Goal: Task Accomplishment & Management: Manage account settings

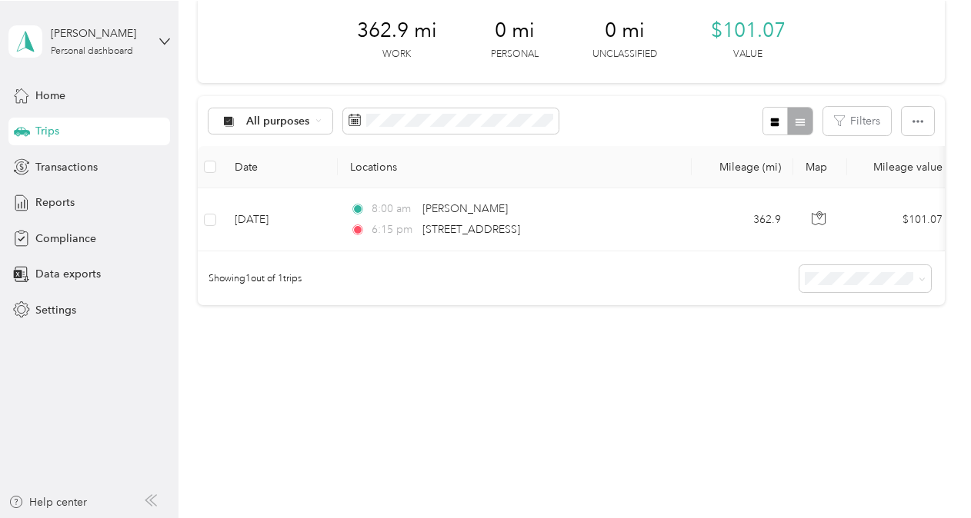
scroll to position [82, 0]
click at [71, 96] on div "Home" at bounding box center [89, 95] width 162 height 28
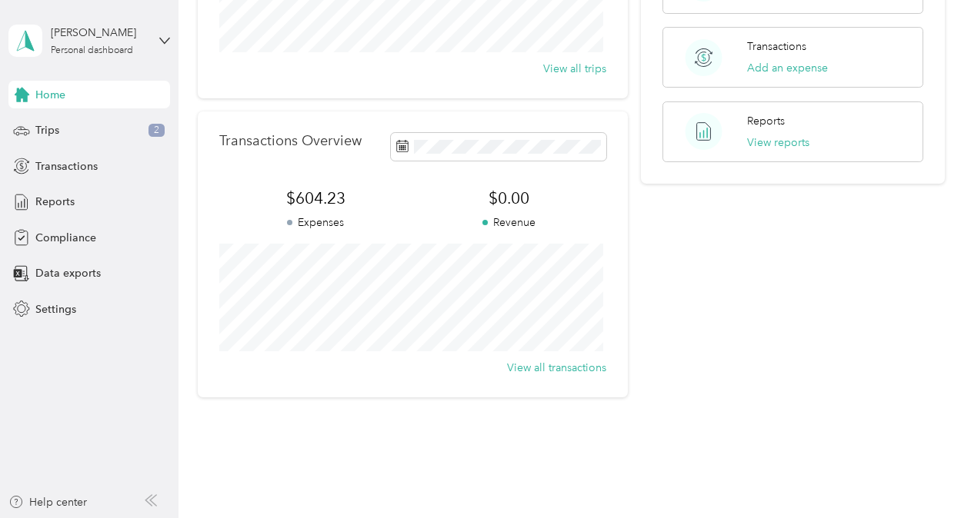
scroll to position [248, 0]
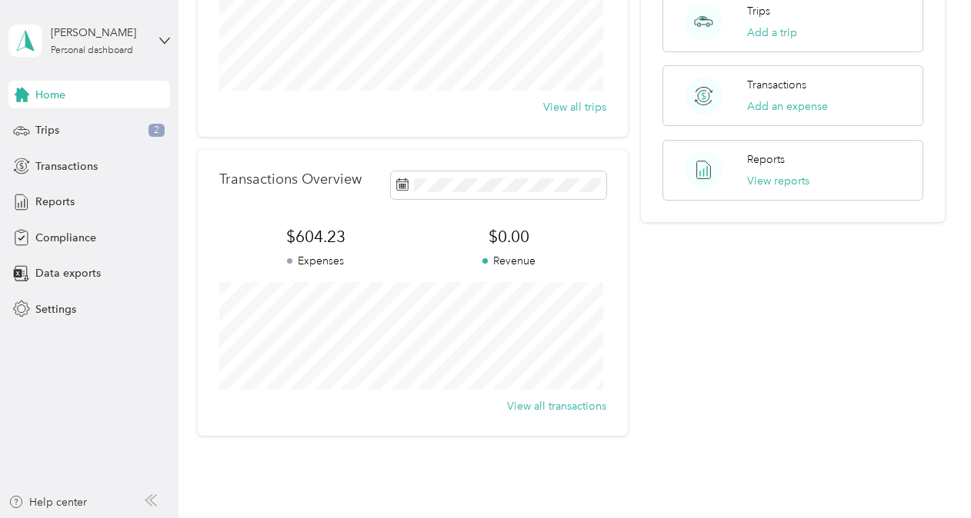
click at [296, 226] on span "$604.23" at bounding box center [316, 237] width 194 height 22
click at [299, 229] on span "$604.23" at bounding box center [316, 237] width 194 height 22
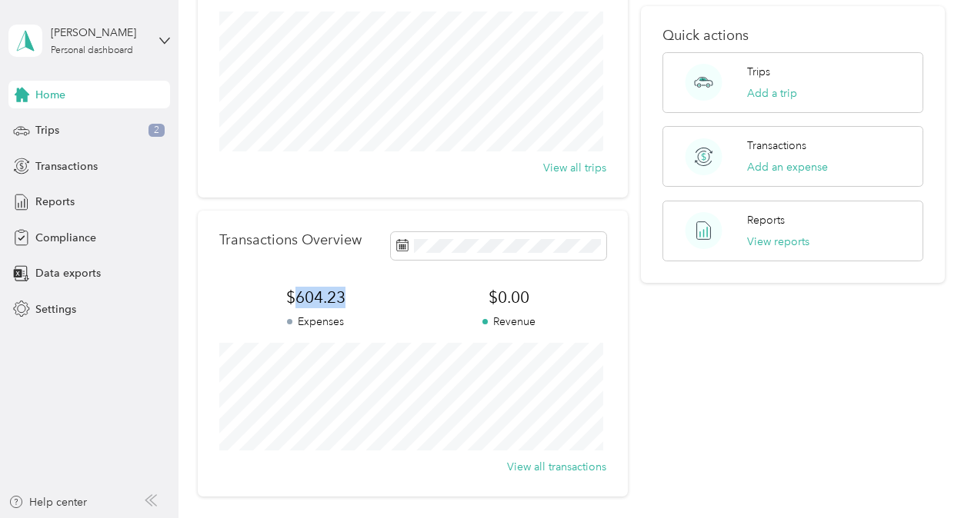
scroll to position [0, 0]
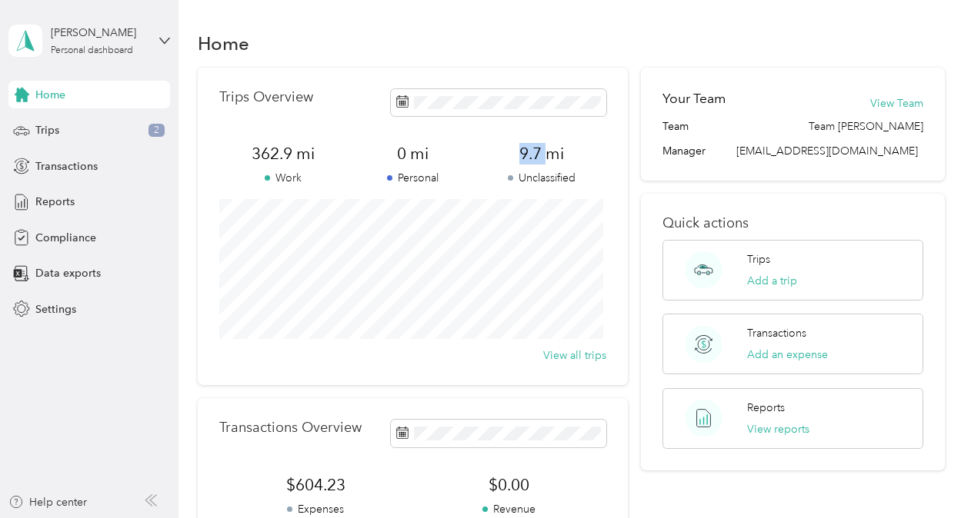
drag, startPoint x: 516, startPoint y: 148, endPoint x: 545, endPoint y: 151, distance: 29.4
click at [545, 151] on span "9.7 mi" at bounding box center [541, 154] width 129 height 22
drag, startPoint x: 545, startPoint y: 151, endPoint x: 552, endPoint y: 160, distance: 11.5
click at [545, 151] on span "9.7 mi" at bounding box center [541, 154] width 129 height 22
click at [549, 178] on p "Unclassified" at bounding box center [541, 178] width 129 height 16
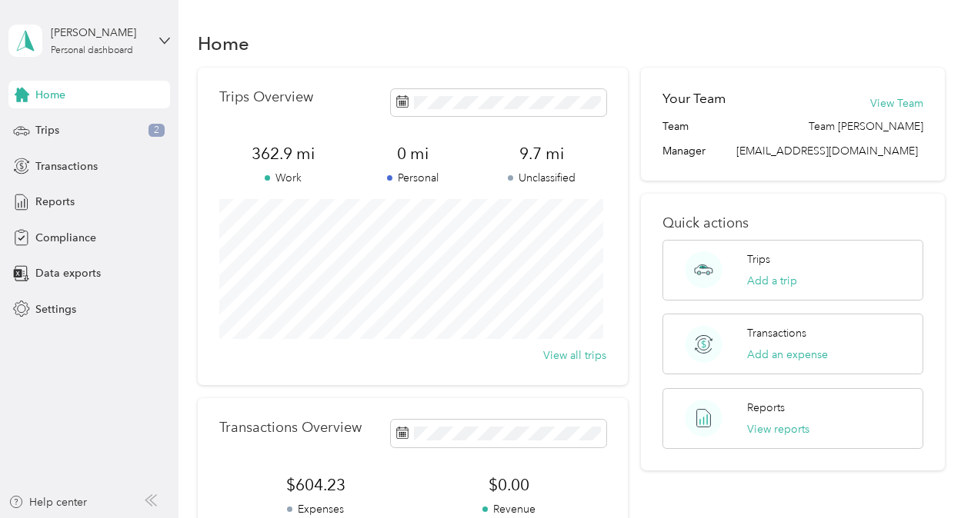
click at [545, 163] on span "9.7 mi" at bounding box center [541, 154] width 129 height 22
click at [545, 151] on span "9.7 mi" at bounding box center [541, 154] width 129 height 22
click at [544, 151] on span "9.7 mi" at bounding box center [541, 154] width 129 height 22
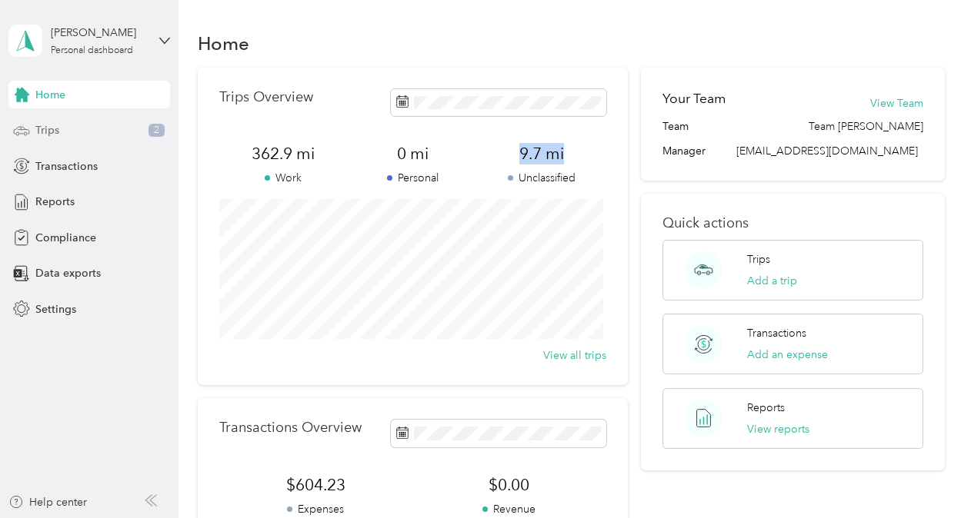
click at [67, 129] on div "Trips 2" at bounding box center [89, 131] width 162 height 28
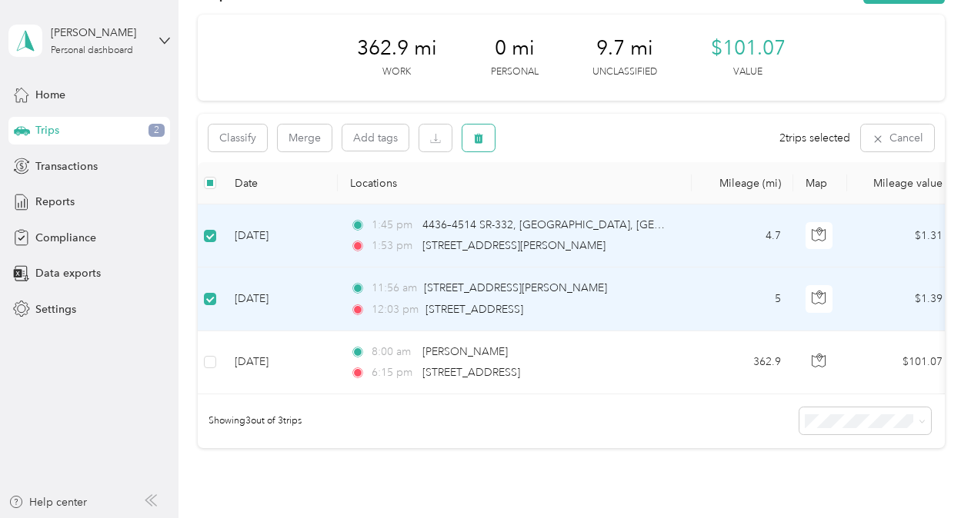
click at [489, 138] on button "button" at bounding box center [478, 138] width 32 height 27
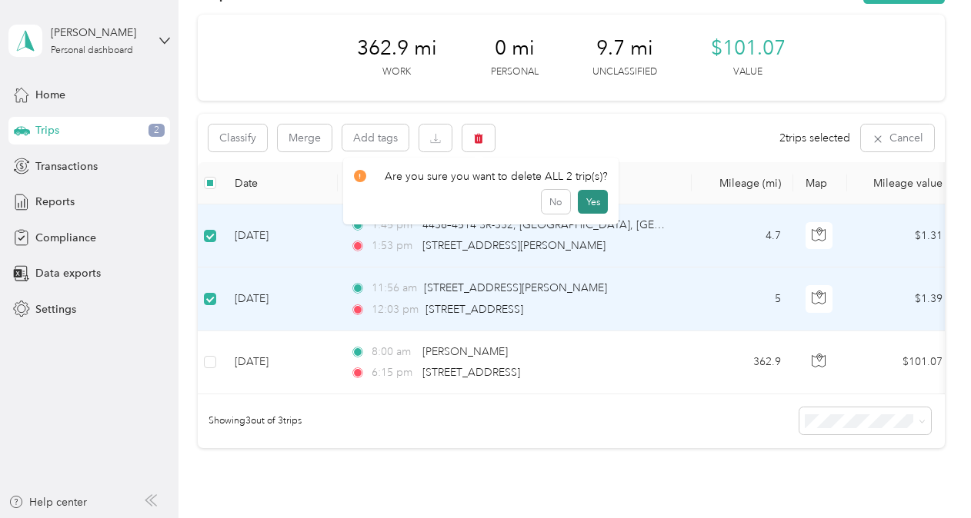
click at [586, 214] on button "Yes" at bounding box center [593, 202] width 30 height 25
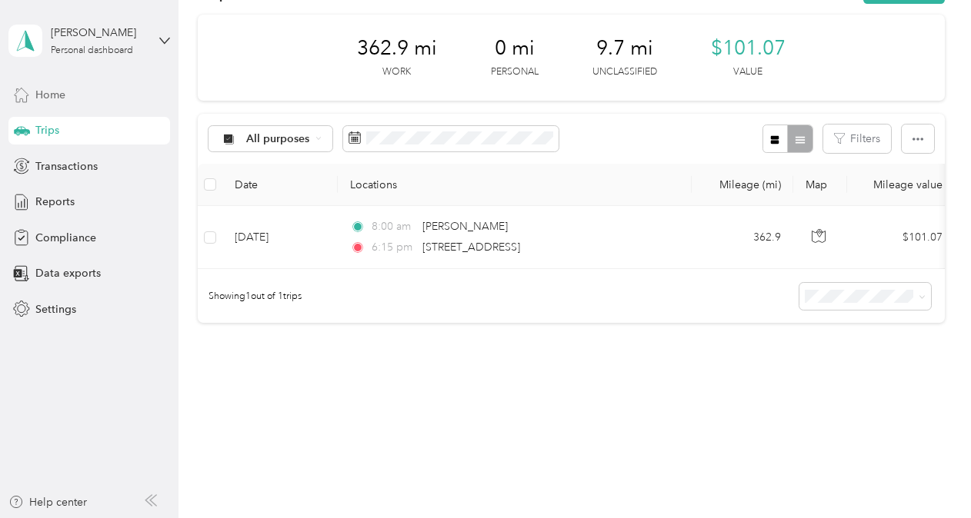
click at [85, 95] on div "Home" at bounding box center [89, 95] width 162 height 28
